Goal: Information Seeking & Learning: Learn about a topic

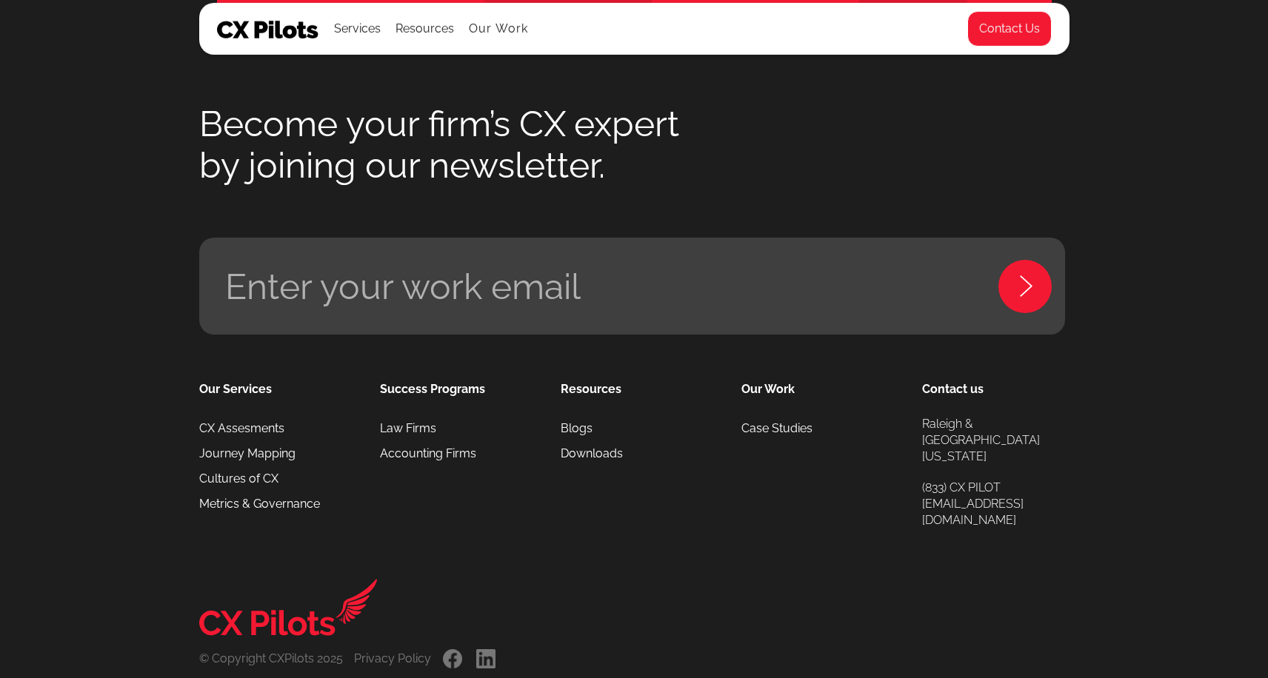
scroll to position [6914, 0]
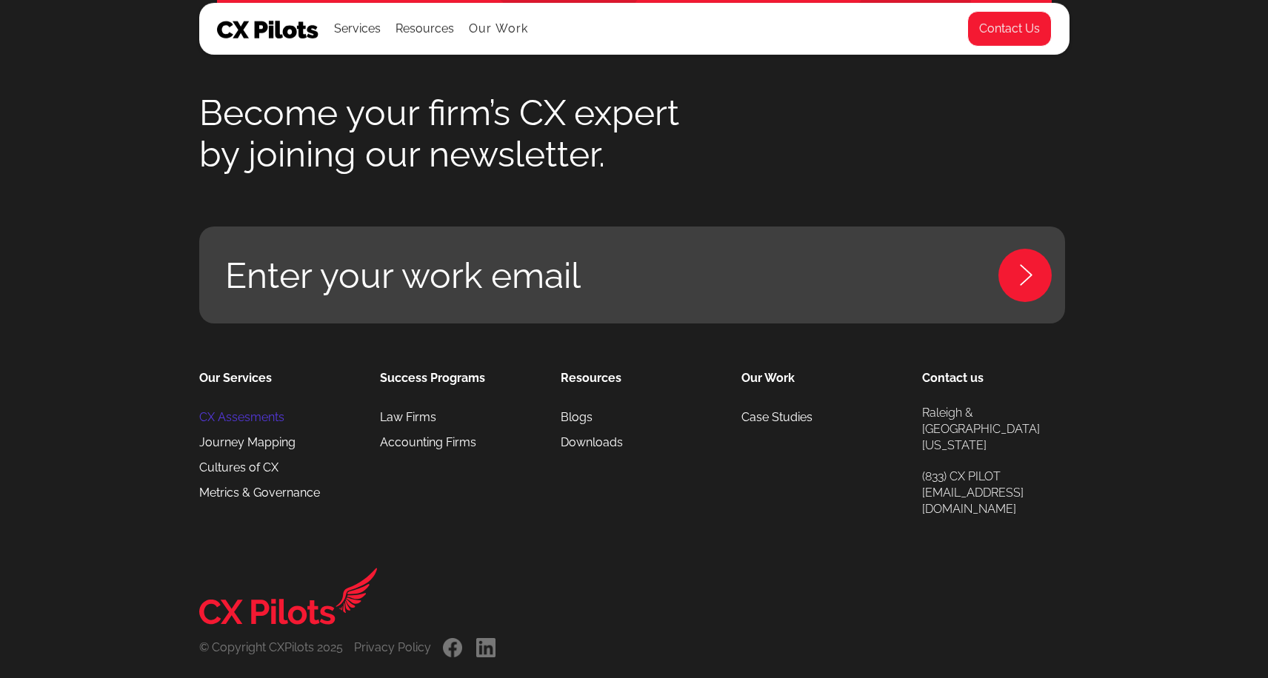
click at [248, 420] on link "CX Assesments" at bounding box center [241, 417] width 85 height 25
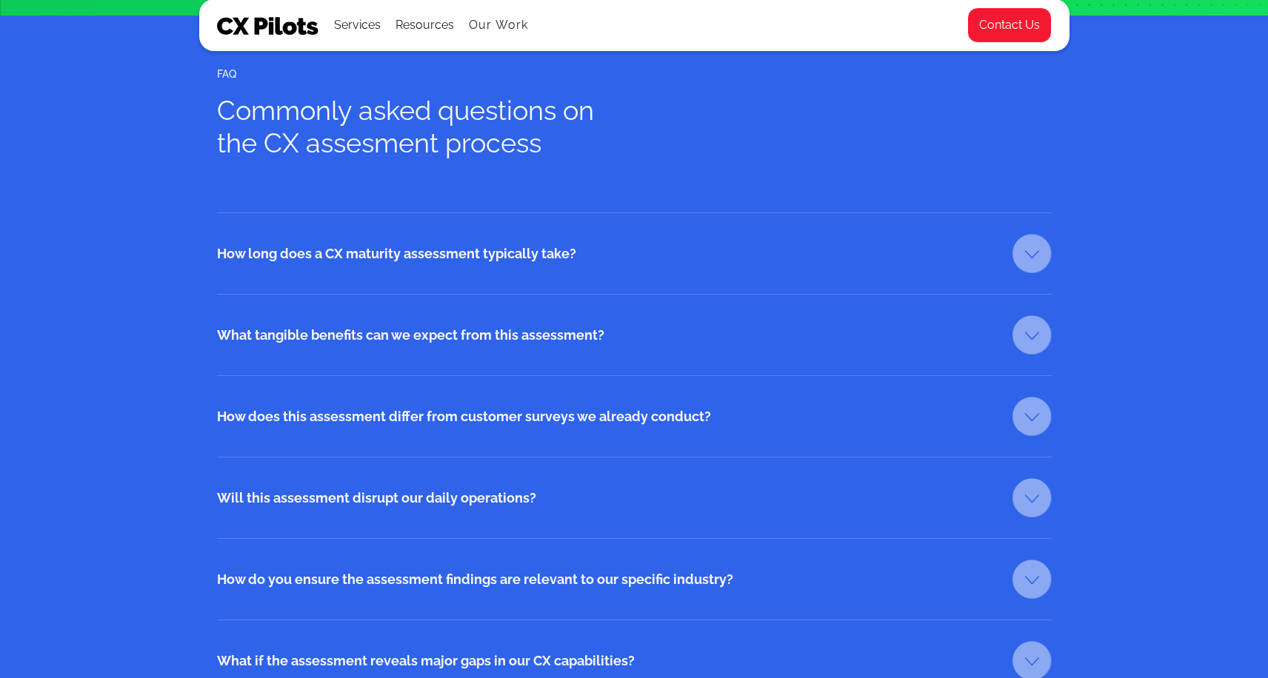
scroll to position [2256, 0]
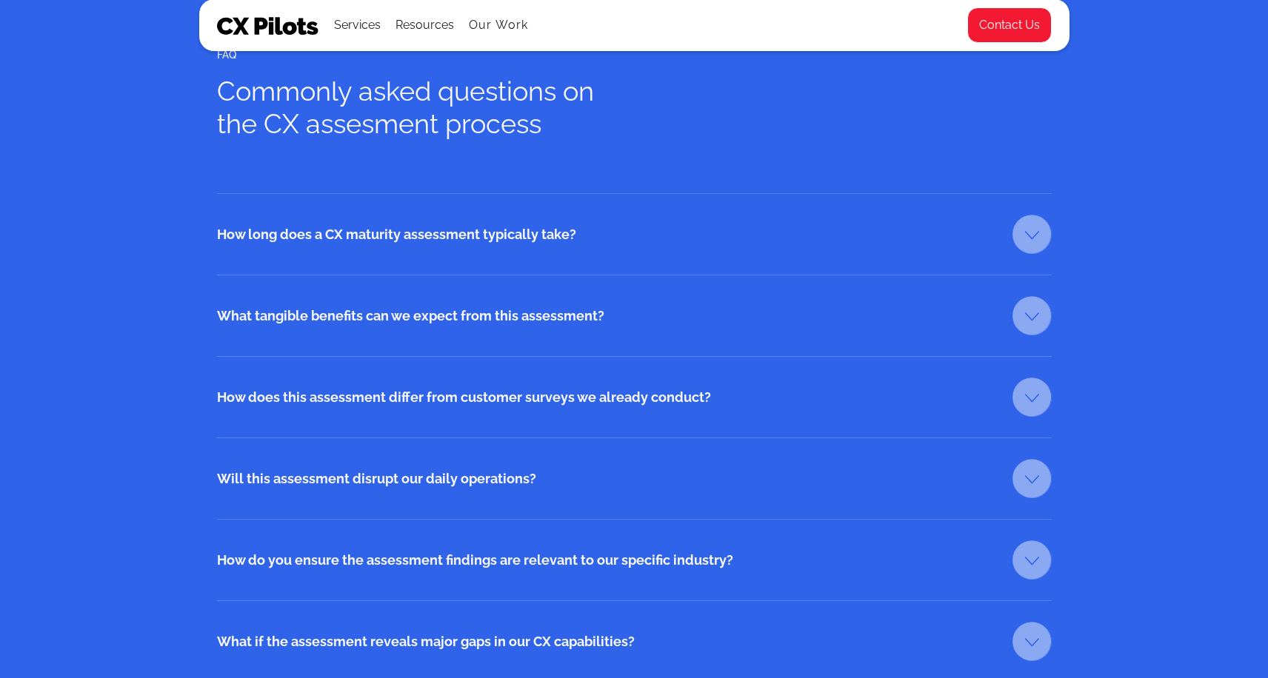
click at [341, 244] on div "How long does a CX maturity assessment typically take?" at bounding box center [594, 235] width 755 height 36
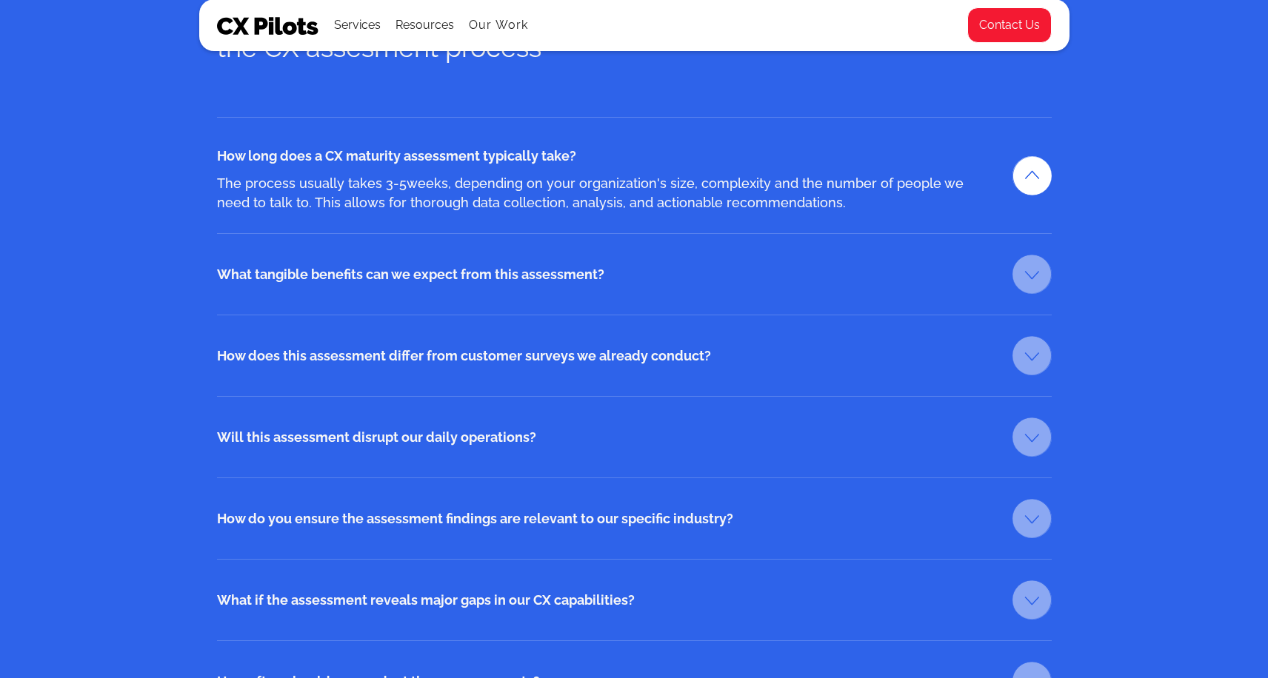
scroll to position [2336, 0]
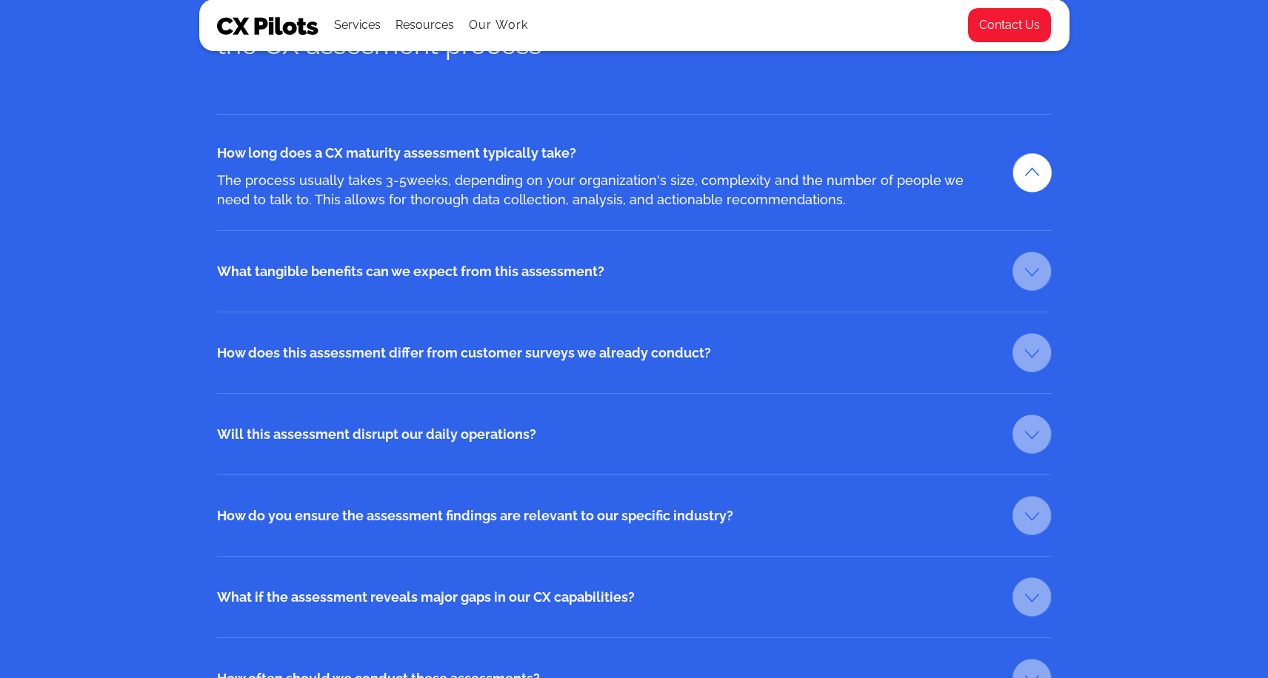
click at [327, 279] on div "What tangible benefits can we expect from this assessment?" at bounding box center [594, 272] width 755 height 36
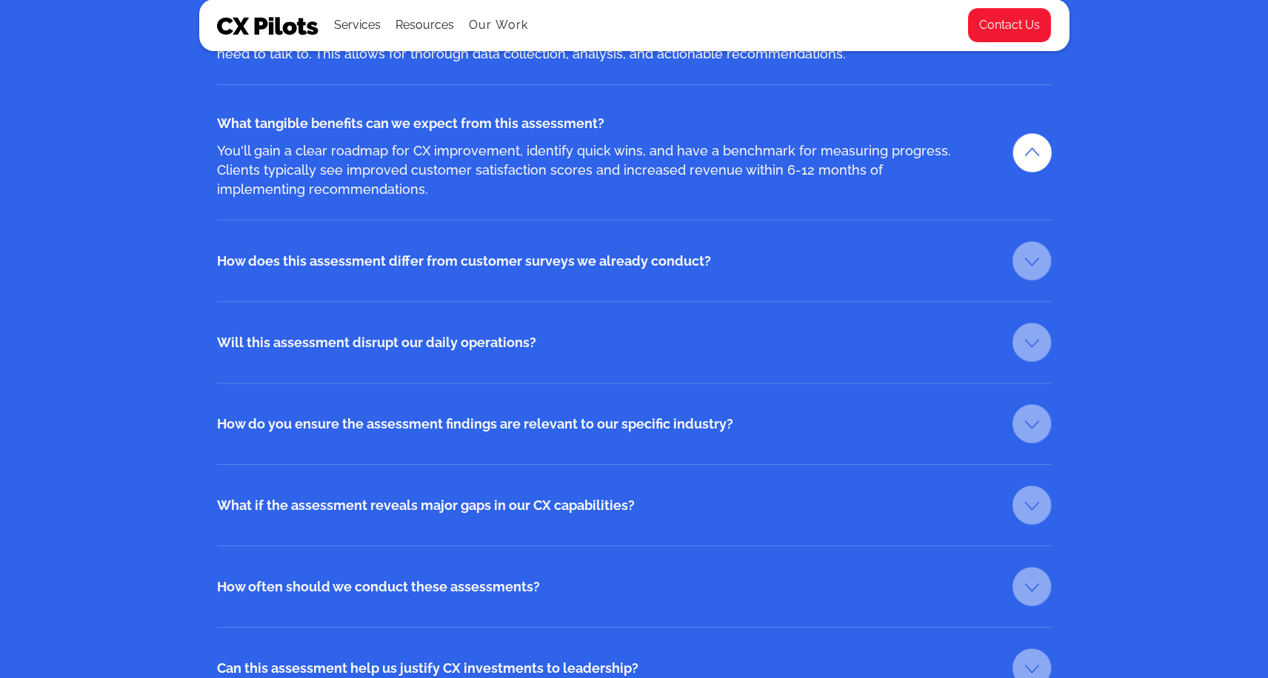
scroll to position [2482, 0]
click at [301, 269] on div "How does this assessment differ from customer surveys we already conduct?" at bounding box center [594, 261] width 755 height 36
